Goal: Navigation & Orientation: Find specific page/section

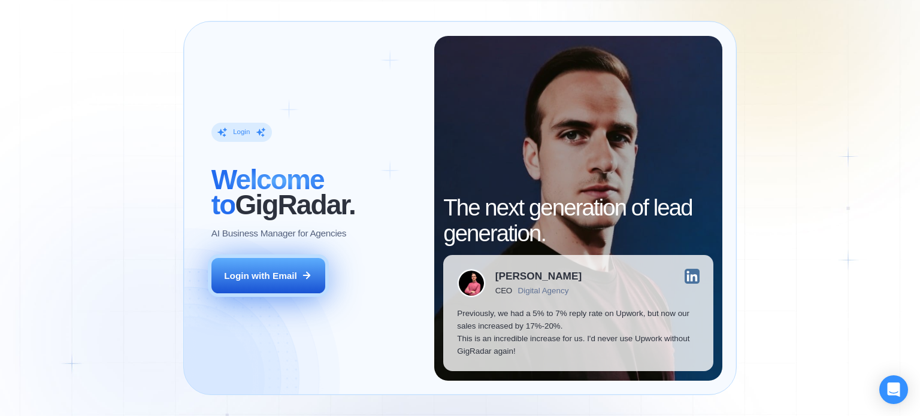
click at [241, 268] on button "Login with Email" at bounding box center [268, 276] width 114 height 36
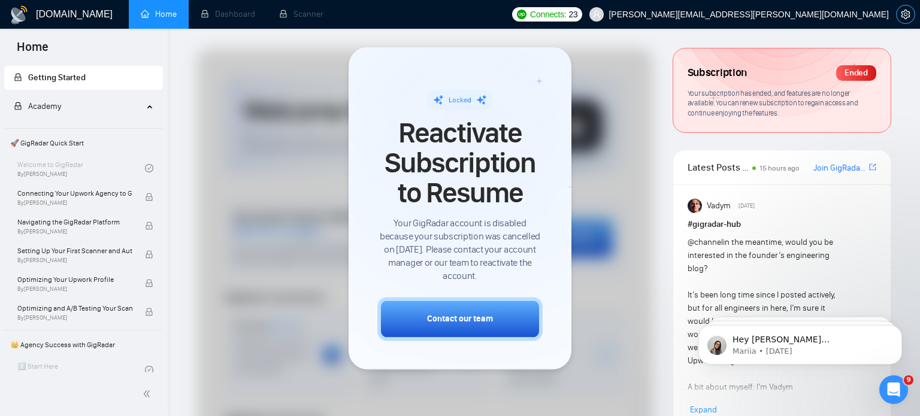
click at [907, 11] on icon "setting" at bounding box center [905, 15] width 9 height 10
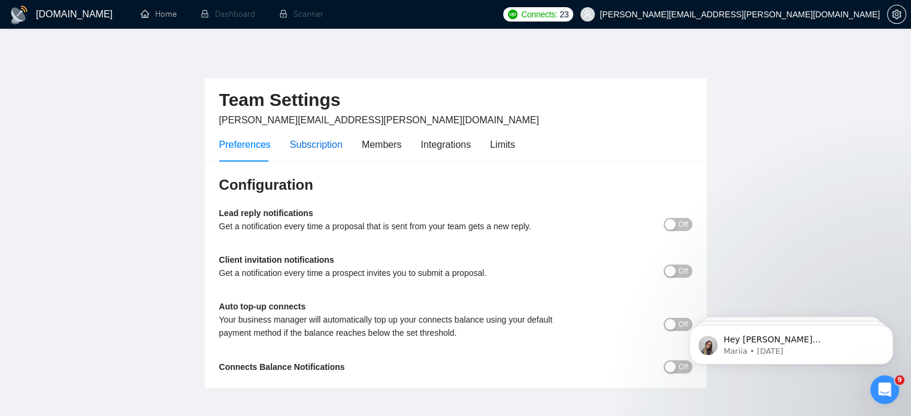
click at [323, 150] on div "Subscription" at bounding box center [316, 144] width 53 height 15
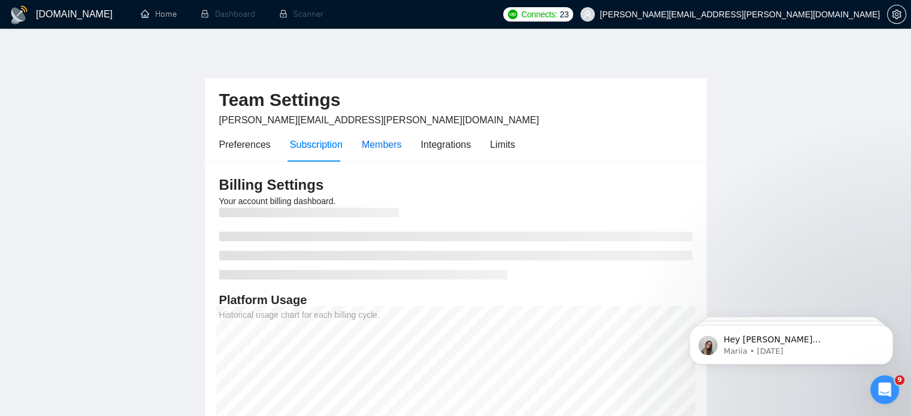
click at [388, 147] on div "Members" at bounding box center [382, 144] width 40 height 15
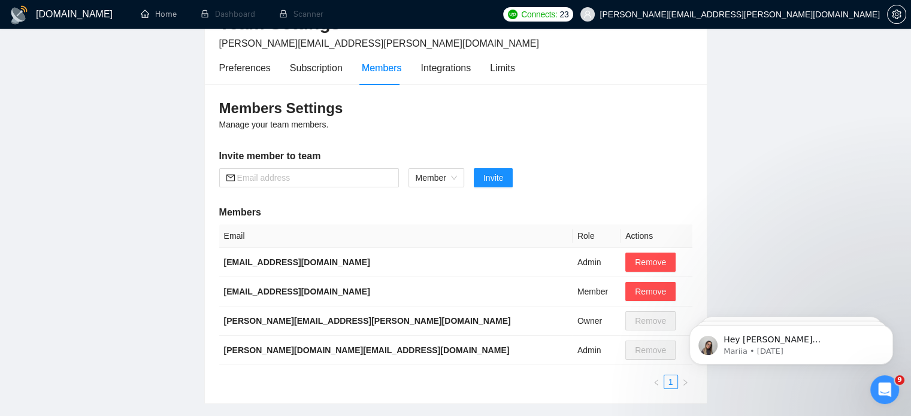
scroll to position [89, 0]
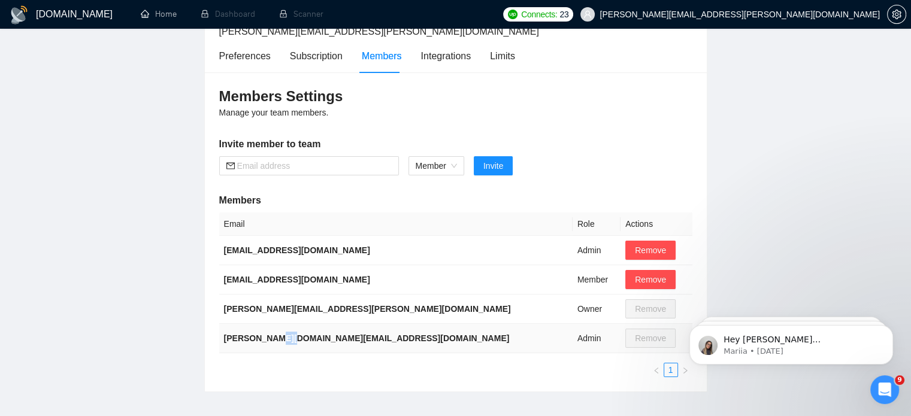
drag, startPoint x: 282, startPoint y: 329, endPoint x: 262, endPoint y: 328, distance: 20.4
click at [262, 328] on td "[PERSON_NAME][DOMAIN_NAME][EMAIL_ADDRESS][DOMAIN_NAME]" at bounding box center [395, 338] width 353 height 29
click at [168, 298] on main "Team Settings [PERSON_NAME][EMAIL_ADDRESS][PERSON_NAME][DOMAIN_NAME] Preference…" at bounding box center [455, 175] width 872 height 433
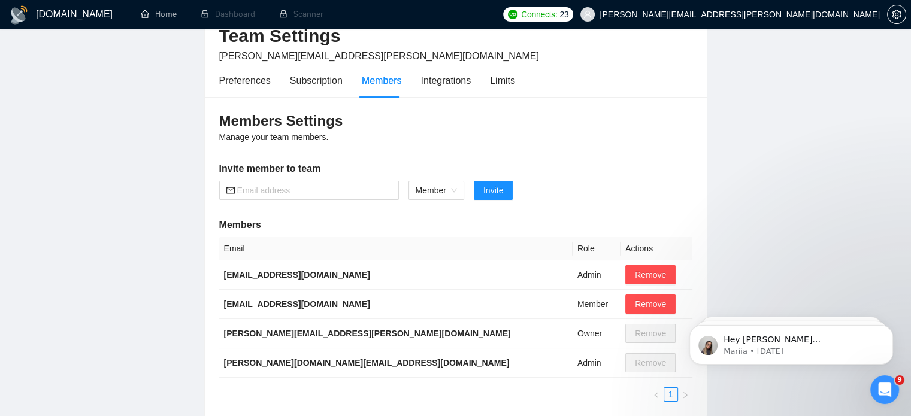
scroll to position [63, 0]
click at [684, 190] on form "Member Invite" at bounding box center [455, 190] width 473 height 19
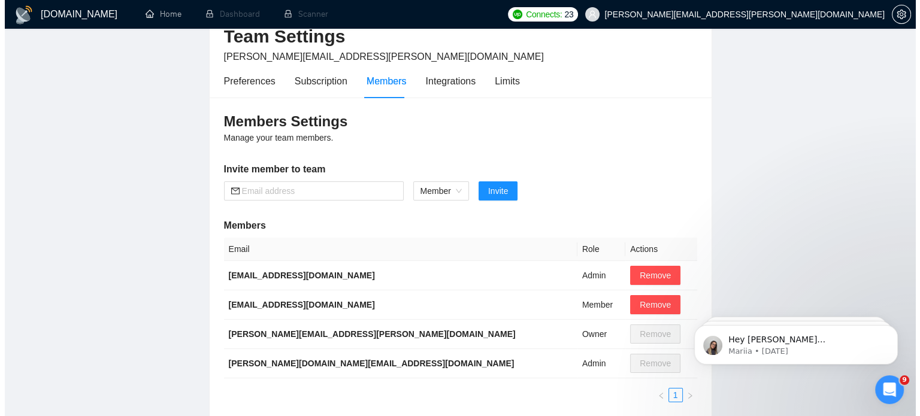
scroll to position [0, 0]
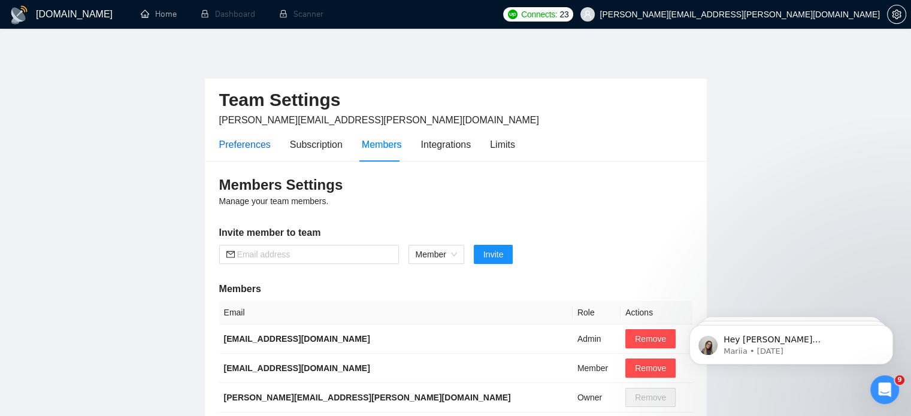
click at [235, 146] on div "Preferences" at bounding box center [244, 144] width 51 height 15
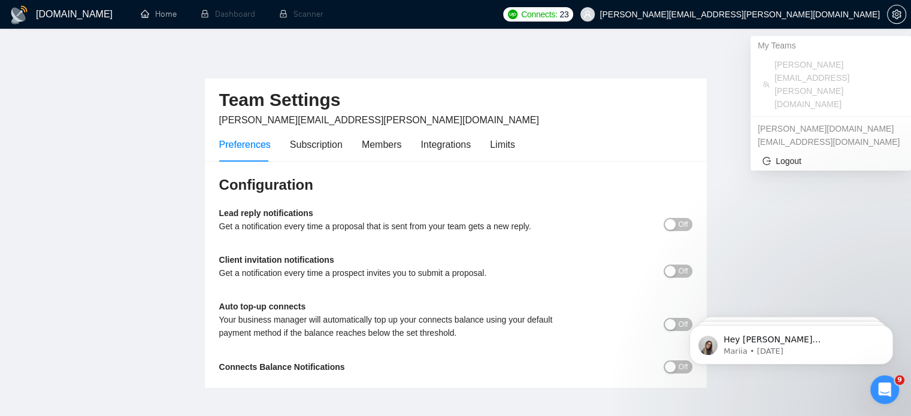
click at [798, 14] on span "[PERSON_NAME][EMAIL_ADDRESS][PERSON_NAME][DOMAIN_NAME]" at bounding box center [739, 14] width 280 height 0
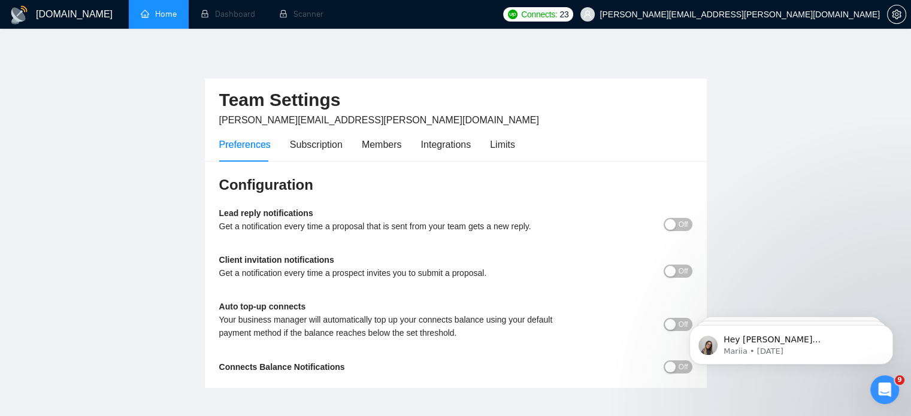
click at [168, 9] on link "Home" at bounding box center [159, 14] width 36 height 10
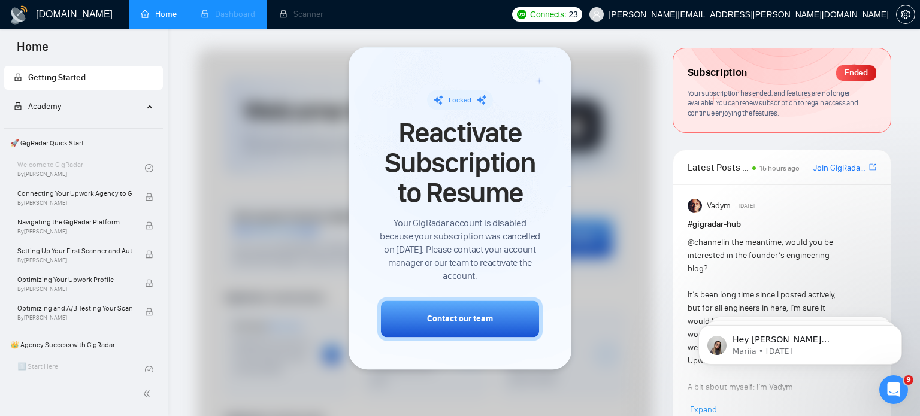
click at [231, 11] on li "Dashboard" at bounding box center [228, 14] width 78 height 29
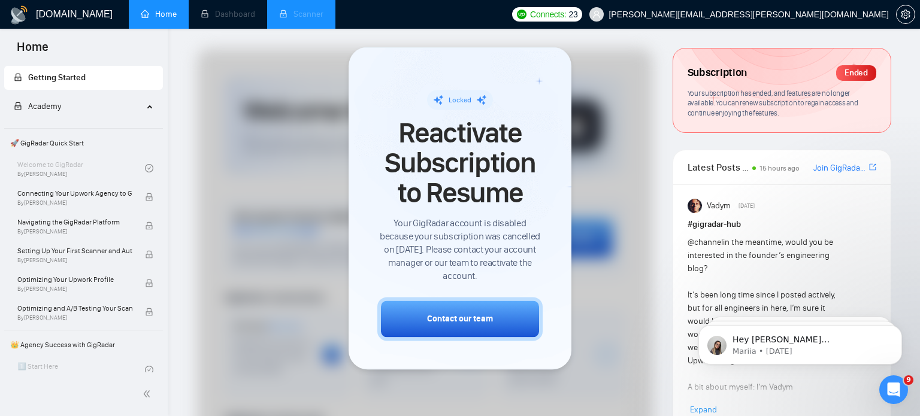
click at [308, 13] on li "Scanner" at bounding box center [301, 14] width 68 height 29
click at [898, 381] on div "Open Intercom Messenger" at bounding box center [892, 388] width 40 height 40
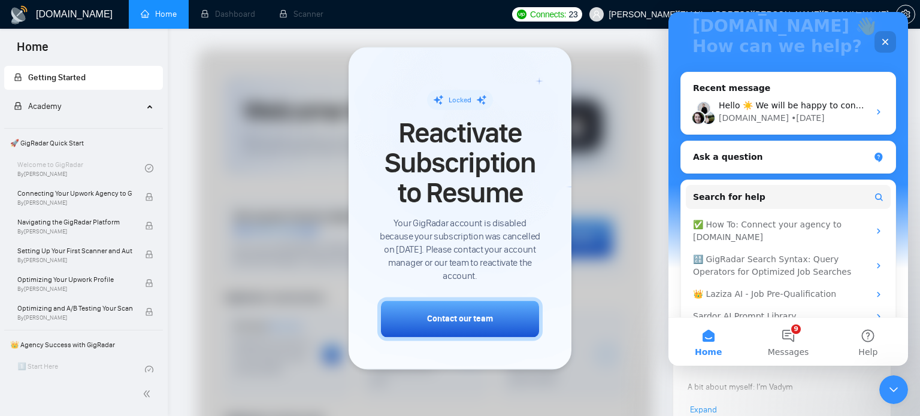
scroll to position [141, 0]
click at [659, 272] on div at bounding box center [460, 208] width 920 height 416
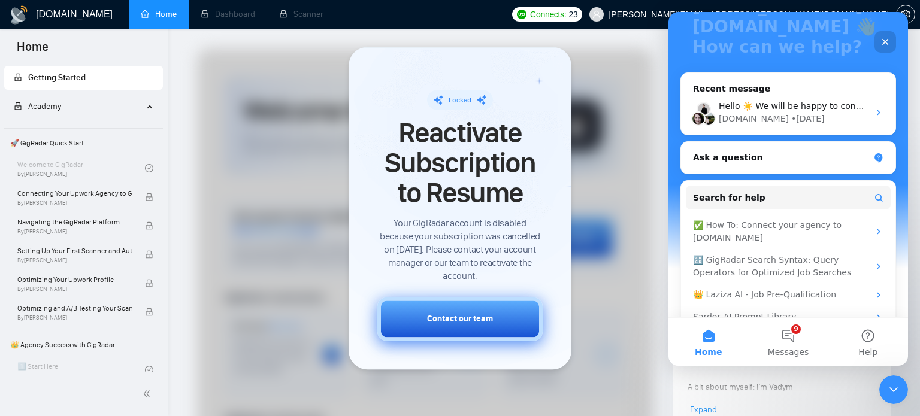
click at [448, 326] on button "Contact our team" at bounding box center [459, 319] width 165 height 44
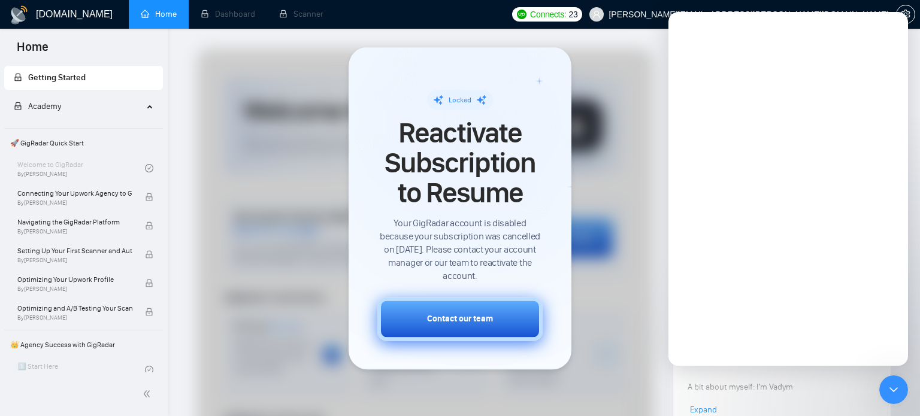
scroll to position [0, 0]
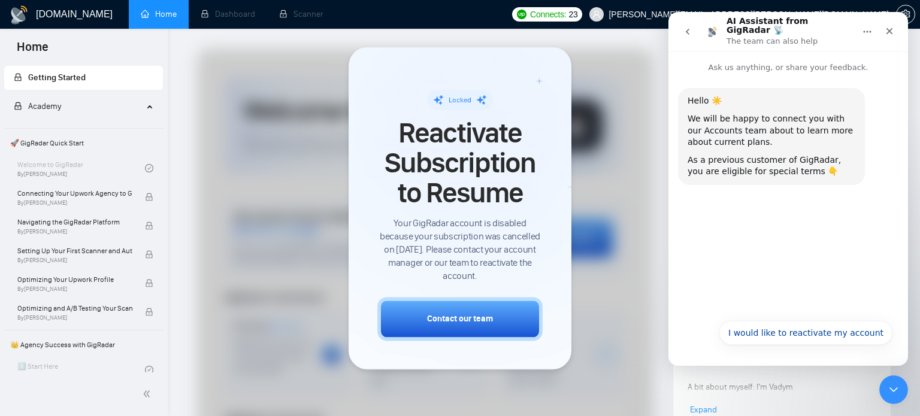
click at [74, 15] on h1 "[DOMAIN_NAME]" at bounding box center [74, 14] width 77 height 29
click at [602, 141] on div at bounding box center [425, 370] width 456 height 643
click at [892, 31] on icon "Close" at bounding box center [889, 31] width 10 height 10
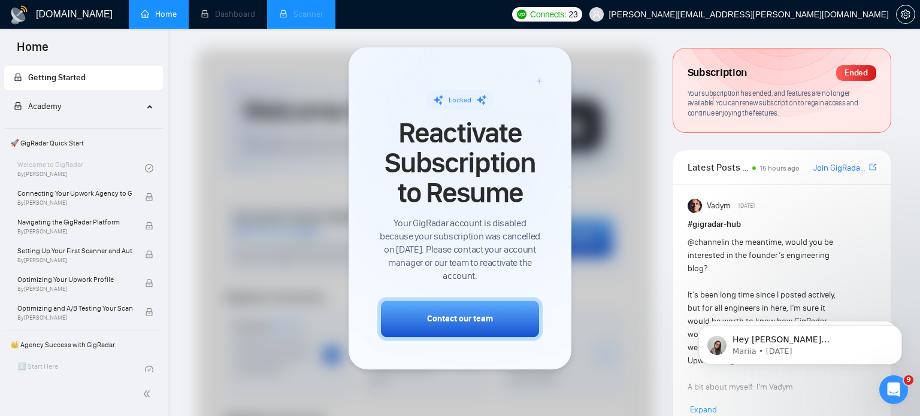
click at [304, 16] on li "Scanner" at bounding box center [301, 14] width 68 height 29
